Goal: Transaction & Acquisition: Book appointment/travel/reservation

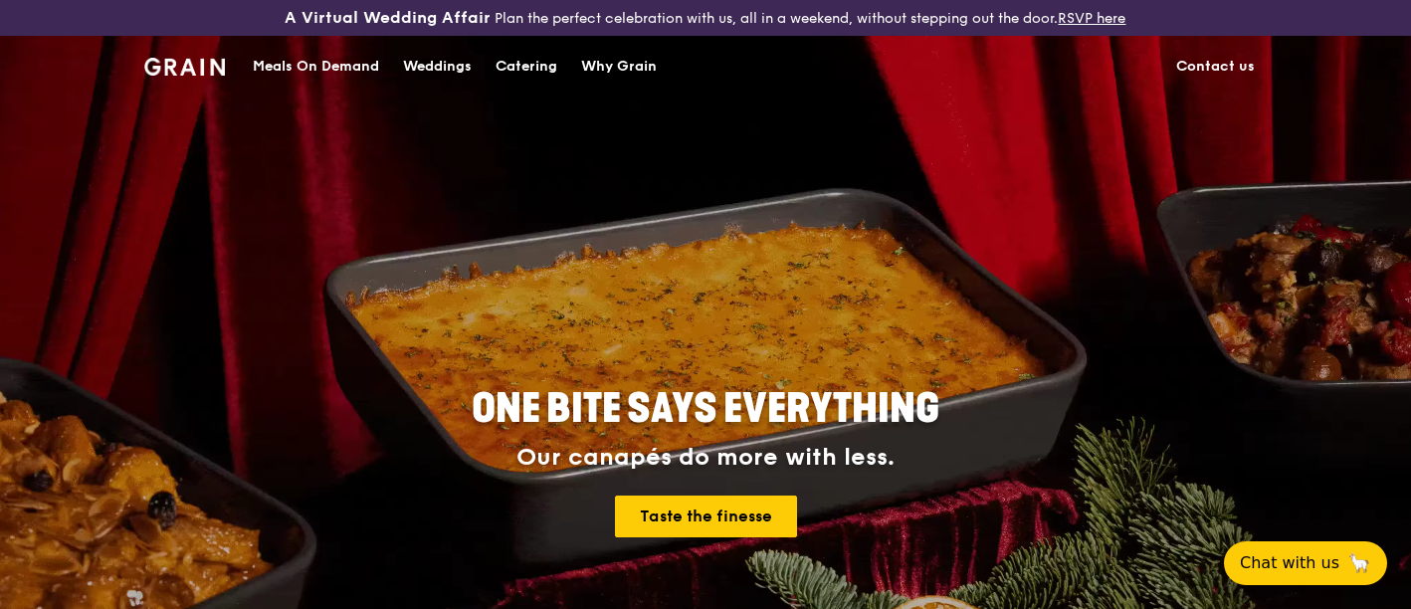
click at [537, 62] on div "Catering" at bounding box center [527, 67] width 62 height 60
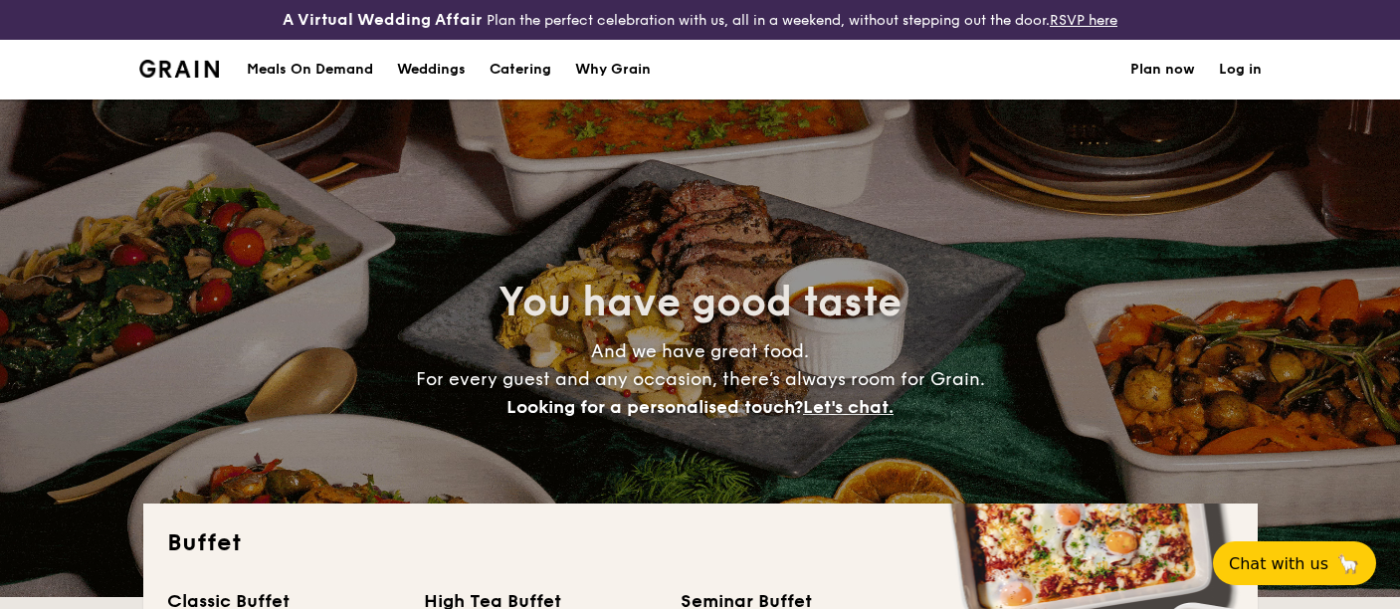
select select
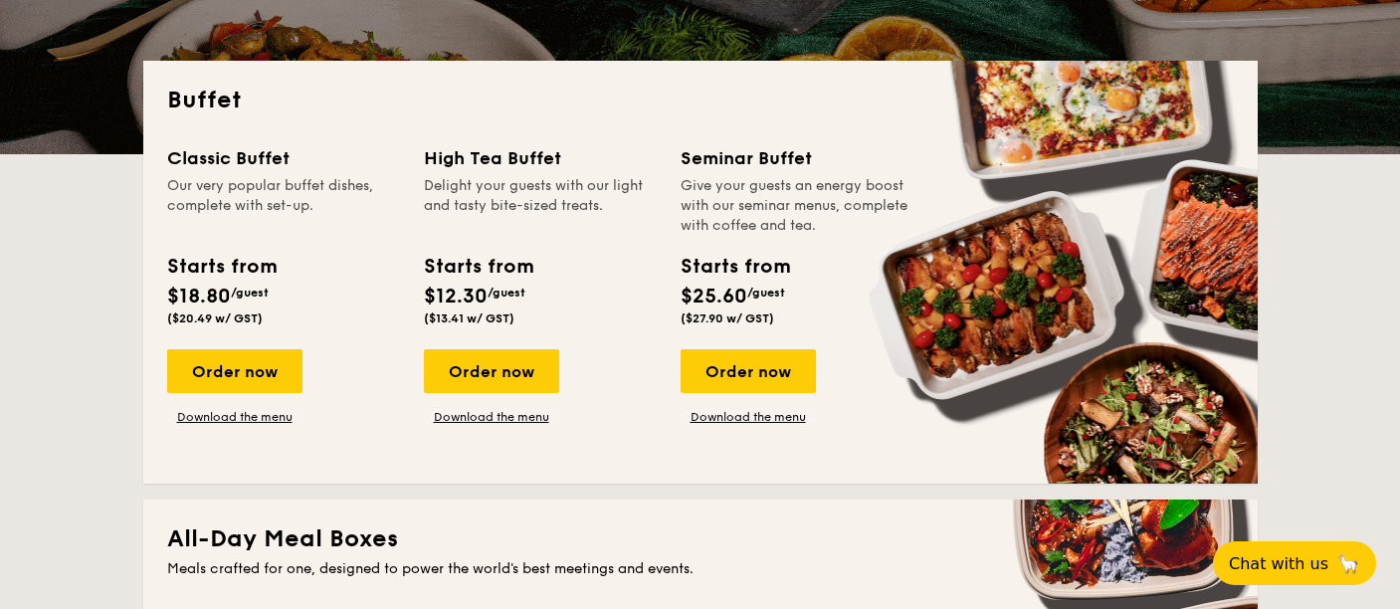
scroll to position [443, 0]
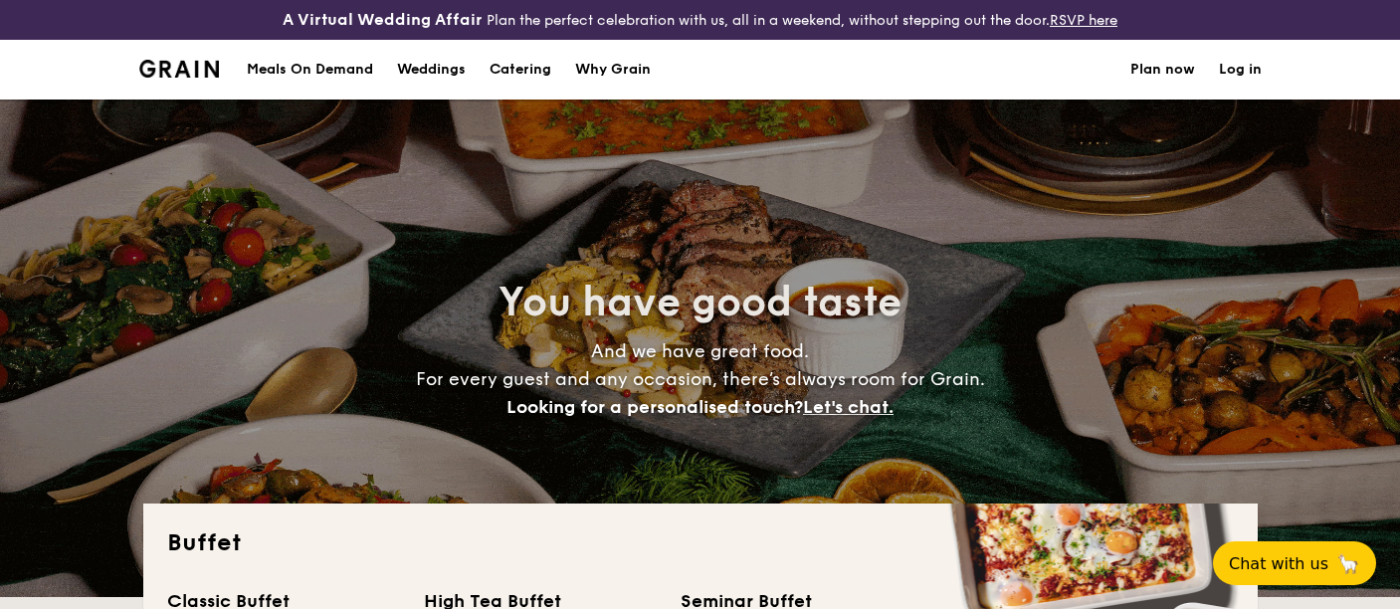
select select
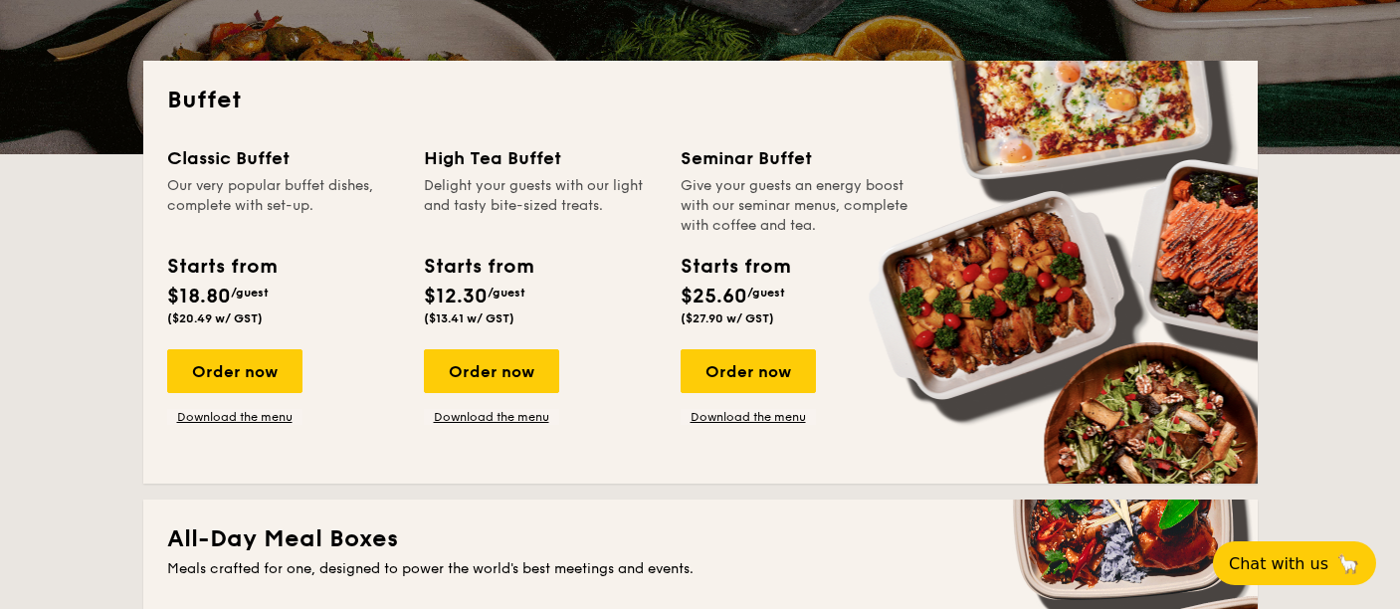
scroll to position [443, 0]
